Goal: Navigation & Orientation: Find specific page/section

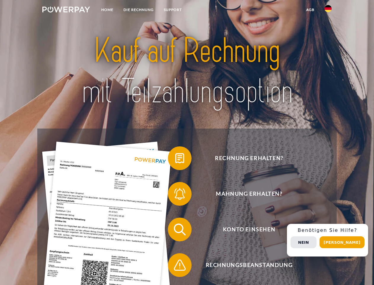
click at [66, 10] on img at bounding box center [66, 10] width 48 height 6
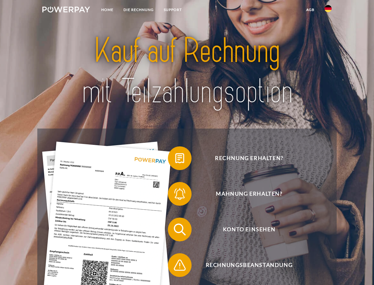
click at [329, 10] on img at bounding box center [328, 8] width 7 height 7
click at [310, 10] on link "agb" at bounding box center [311, 9] width 18 height 11
click at [176, 159] on span at bounding box center [171, 158] width 30 height 30
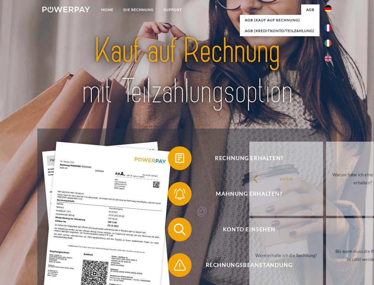
click at [250, 195] on link "zurück" at bounding box center [287, 178] width 74 height 74
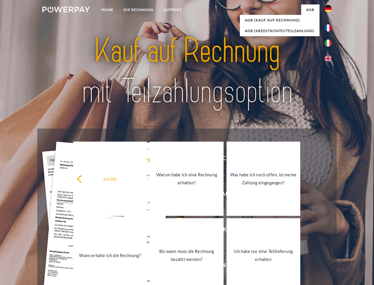
click at [176, 230] on span at bounding box center [171, 229] width 30 height 30
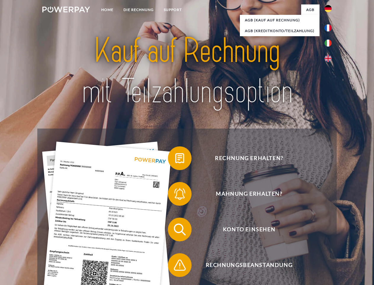
click at [176, 266] on span at bounding box center [171, 265] width 30 height 30
click at [330, 240] on div "Rechnung erhalten? Mahnung erhalten? Konto einsehen" at bounding box center [186, 246] width 299 height 237
click at [315, 241] on span "Konto einsehen" at bounding box center [249, 229] width 145 height 24
click at [345, 242] on header "Home DIE RECHNUNG SUPPORT" at bounding box center [187, 204] width 374 height 409
